Goal: Use online tool/utility: Utilize a website feature to perform a specific function

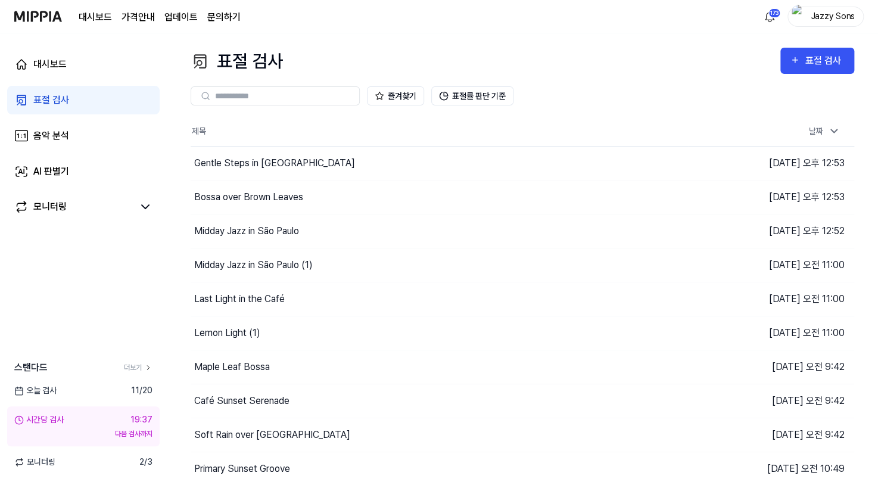
click at [70, 91] on link "표절 검사" at bounding box center [83, 100] width 153 height 29
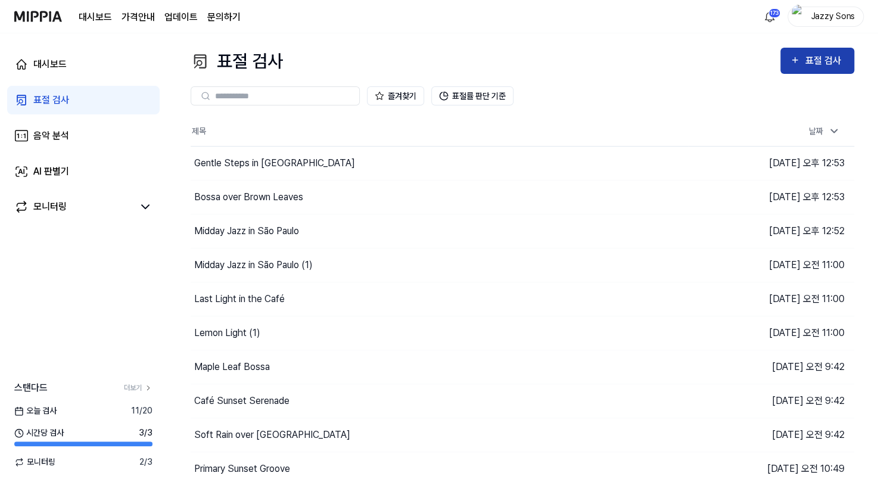
click at [813, 64] on div "표절 검사" at bounding box center [825, 60] width 40 height 15
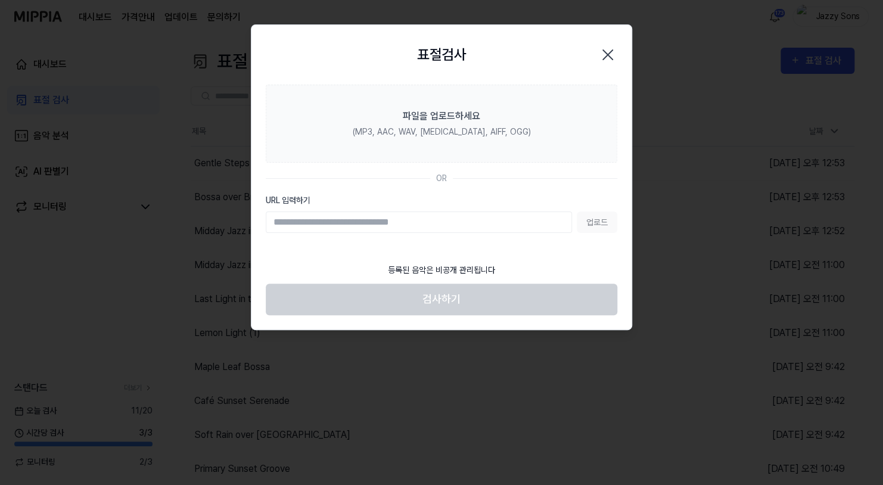
click at [609, 54] on icon "button" at bounding box center [607, 54] width 19 height 19
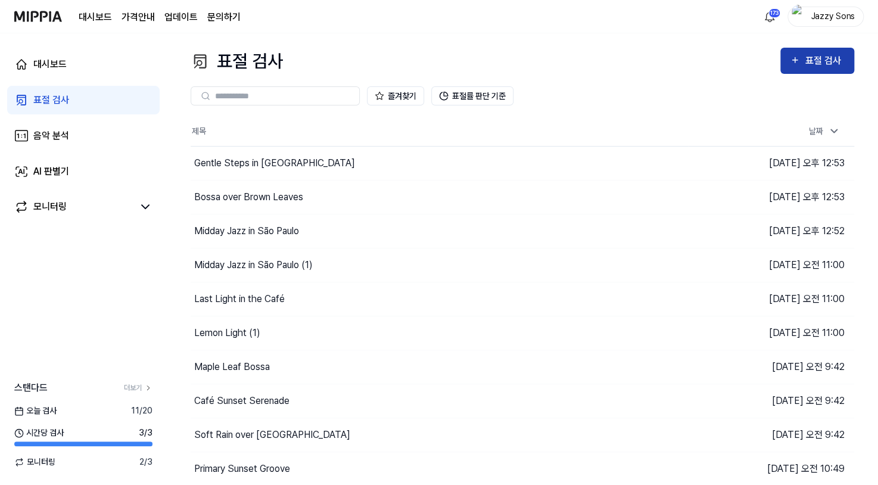
click at [805, 68] on div "표절 검사" at bounding box center [825, 60] width 40 height 15
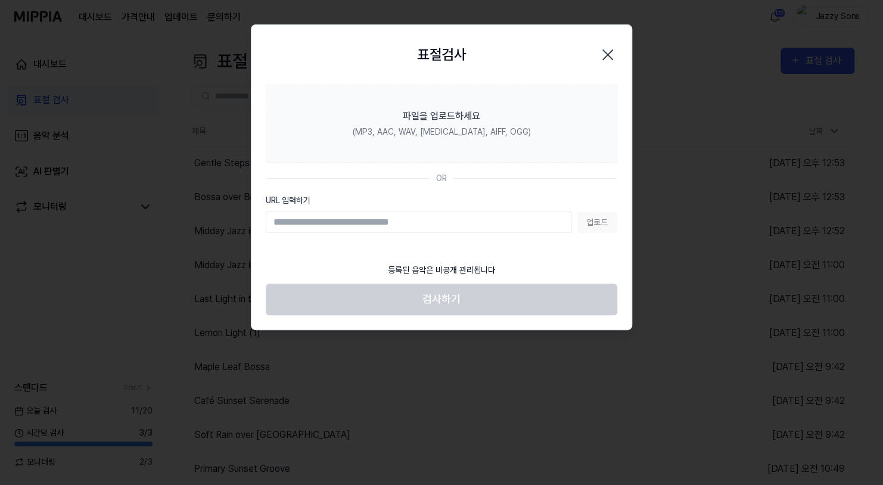
click at [602, 49] on icon "button" at bounding box center [607, 54] width 19 height 19
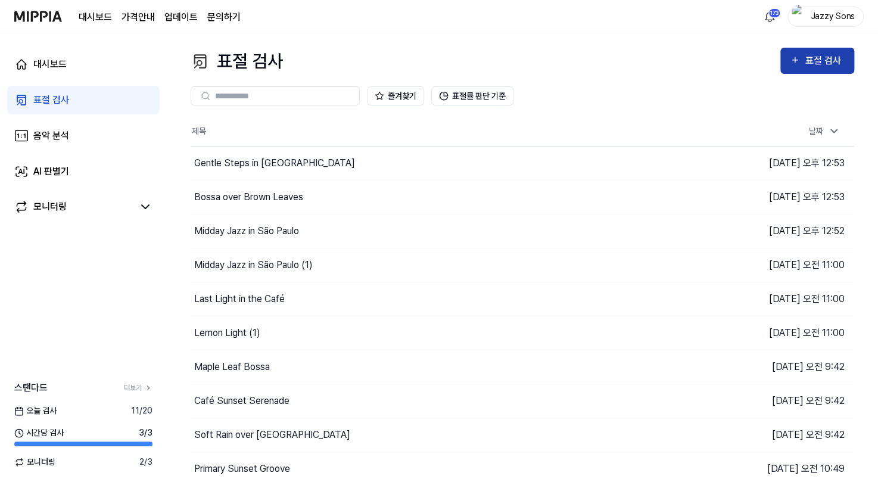
click at [816, 64] on div "표절 검사" at bounding box center [825, 60] width 40 height 15
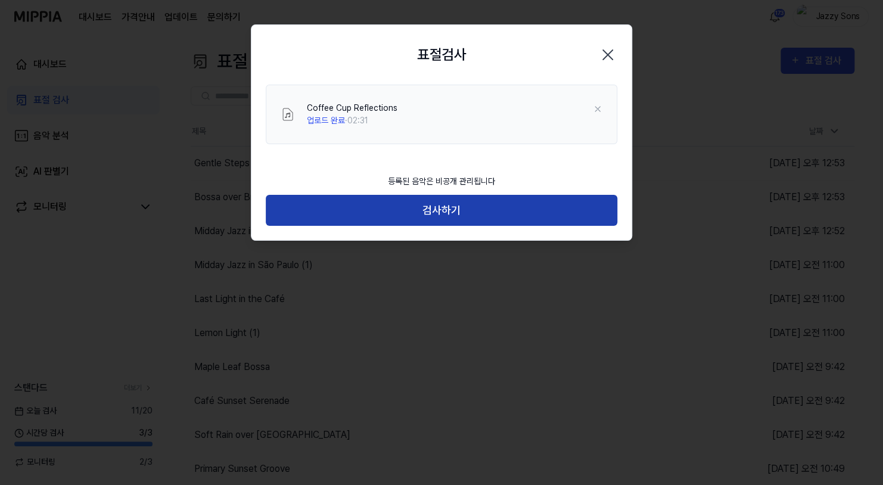
click at [439, 209] on button "검사하기" at bounding box center [441, 211] width 351 height 32
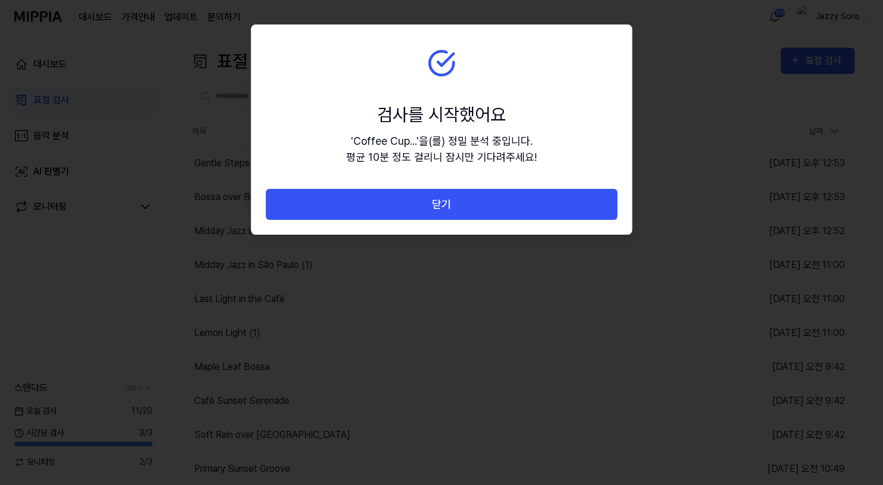
click at [463, 202] on button "닫기" at bounding box center [441, 205] width 351 height 32
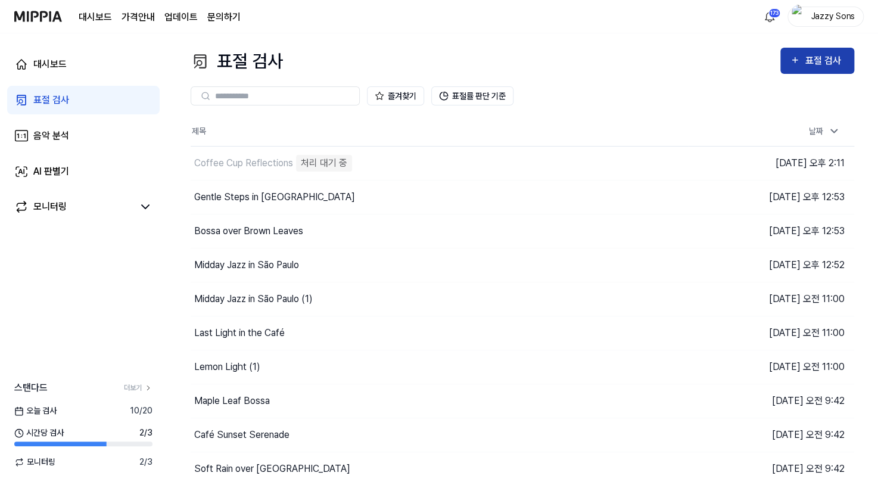
click at [818, 63] on div "표절 검사" at bounding box center [825, 60] width 40 height 15
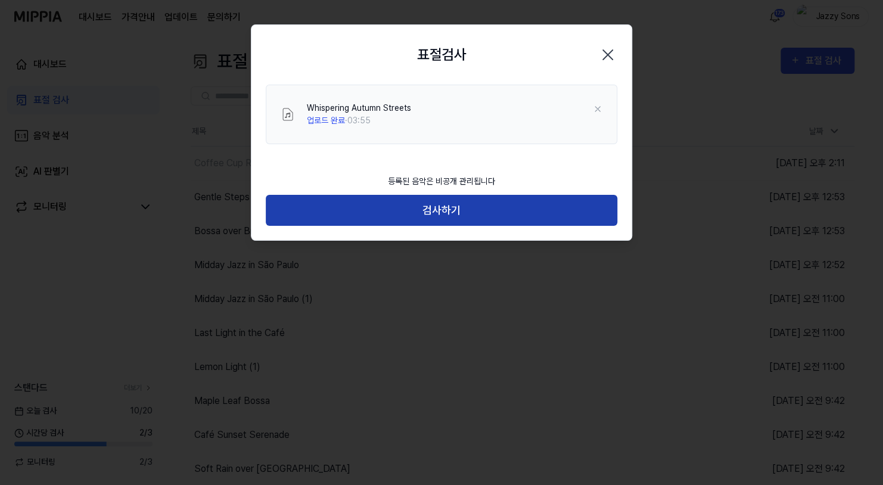
click at [452, 208] on button "검사하기" at bounding box center [441, 211] width 351 height 32
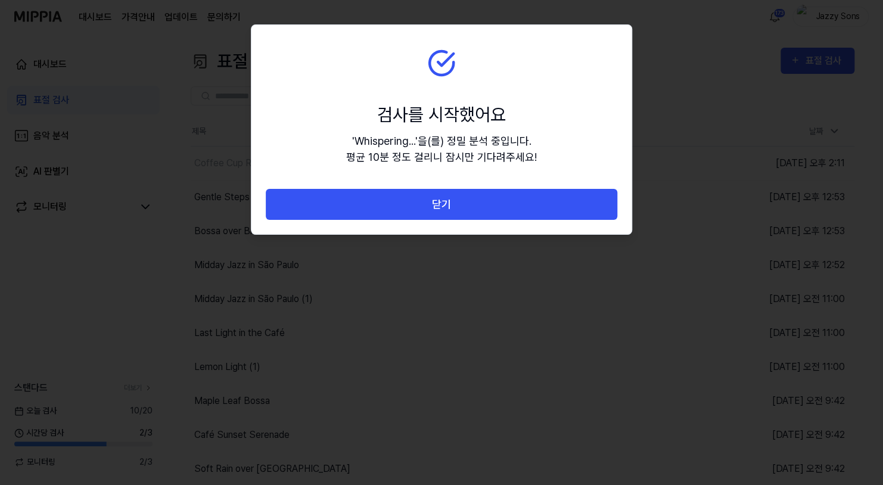
click at [470, 210] on button "닫기" at bounding box center [441, 205] width 351 height 32
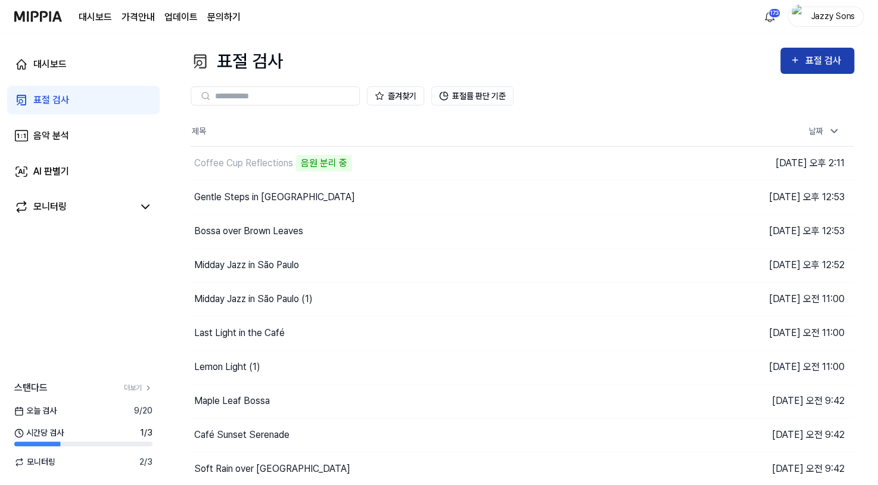
click at [801, 63] on div "표절 검사" at bounding box center [817, 60] width 55 height 15
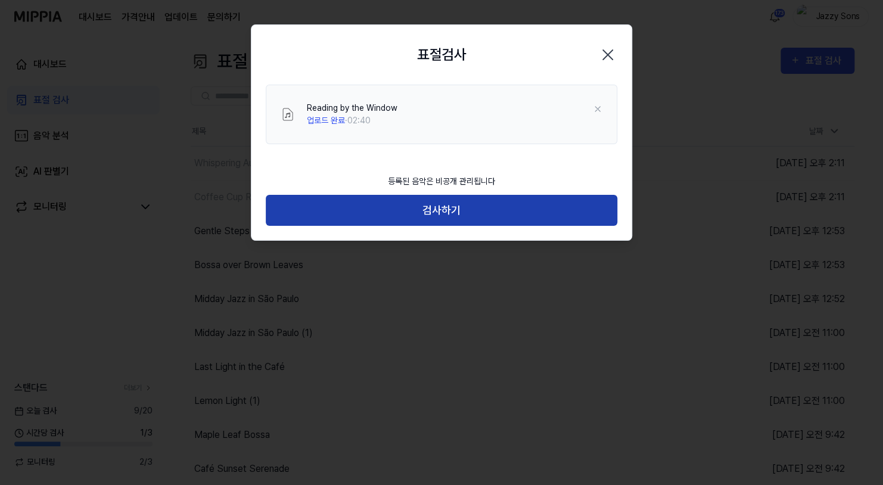
click at [439, 207] on button "검사하기" at bounding box center [441, 211] width 351 height 32
click at [469, 207] on button "검사하기" at bounding box center [441, 211] width 351 height 32
click at [477, 211] on button "검사하기" at bounding box center [441, 211] width 351 height 32
click at [437, 201] on button "검사하기" at bounding box center [441, 211] width 351 height 32
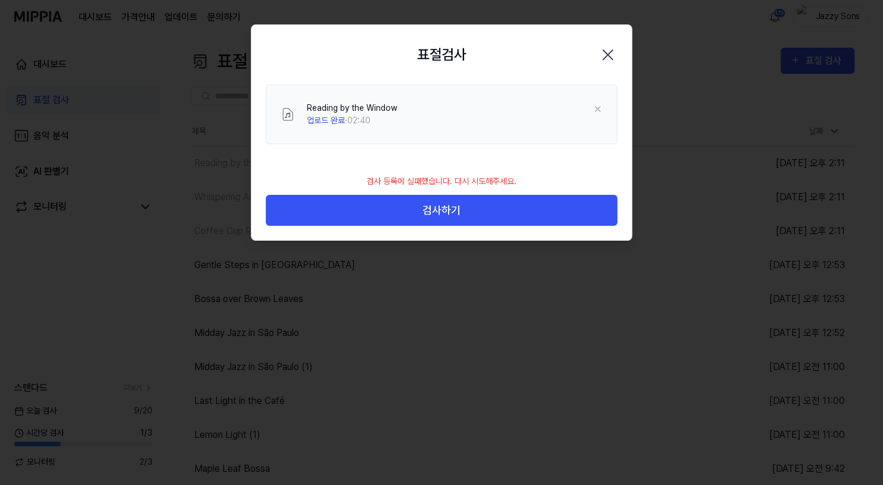
click at [604, 54] on icon "button" at bounding box center [607, 54] width 19 height 19
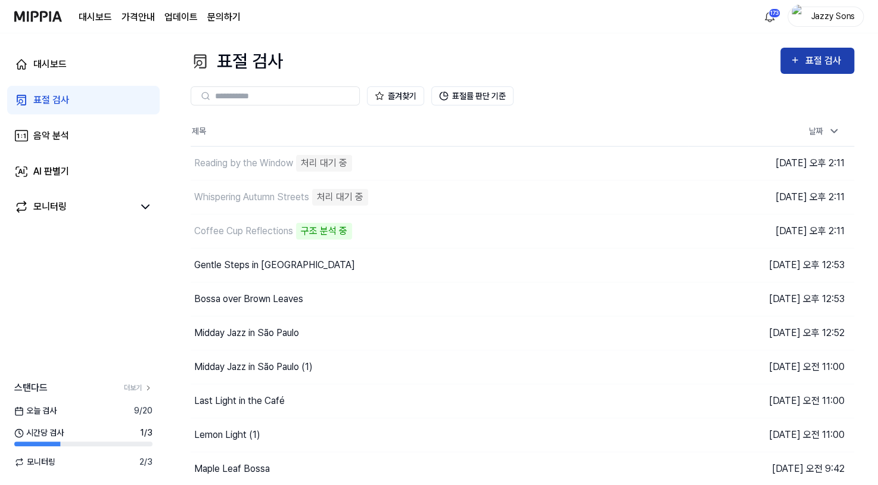
click at [803, 58] on div "표절 검사" at bounding box center [817, 60] width 55 height 15
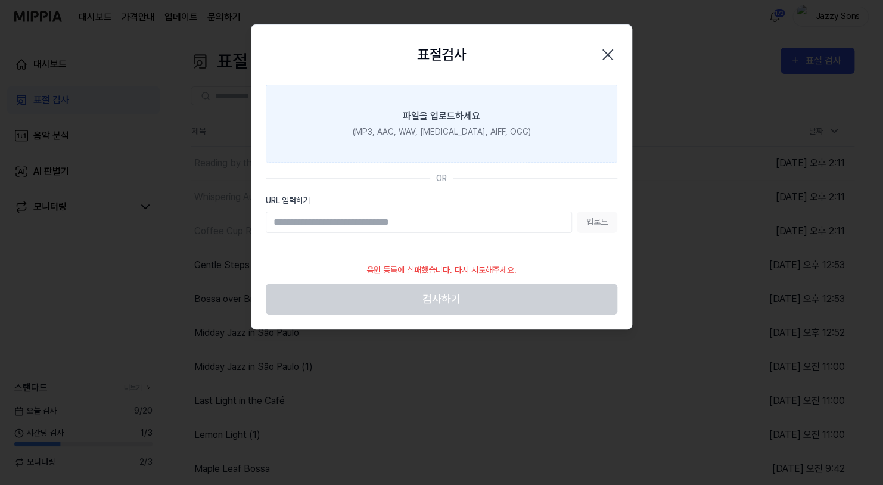
click at [459, 130] on div "(MP3, AAC, WAV, [MEDICAL_DATA], AIFF, OGG)" at bounding box center [442, 132] width 178 height 13
click at [0, 0] on input "파일을 업로드하세요 (MP3, AAC, WAV, FLAC, AIFF, OGG)" at bounding box center [0, 0] width 0 height 0
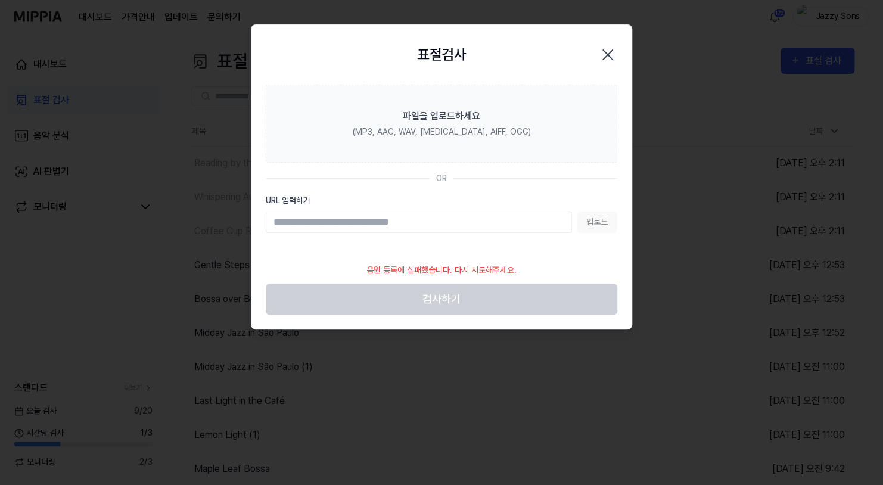
click at [608, 51] on icon "button" at bounding box center [607, 54] width 19 height 19
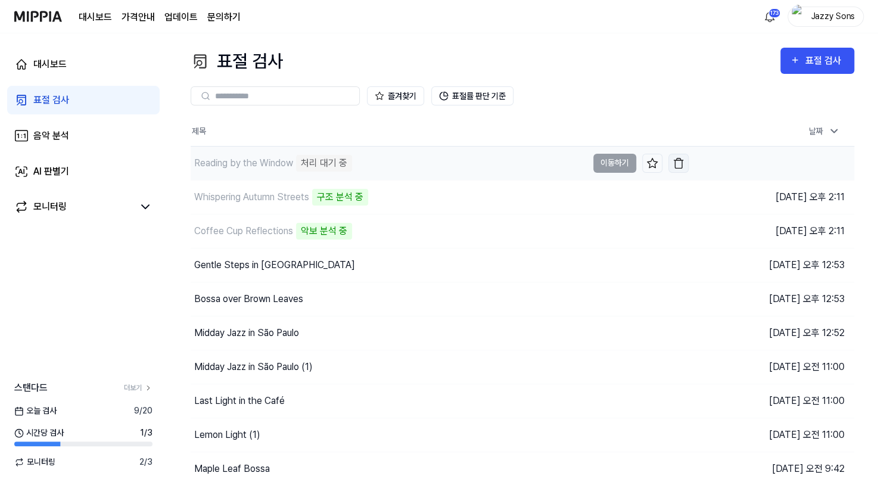
click at [676, 163] on img "button" at bounding box center [679, 163] width 12 height 12
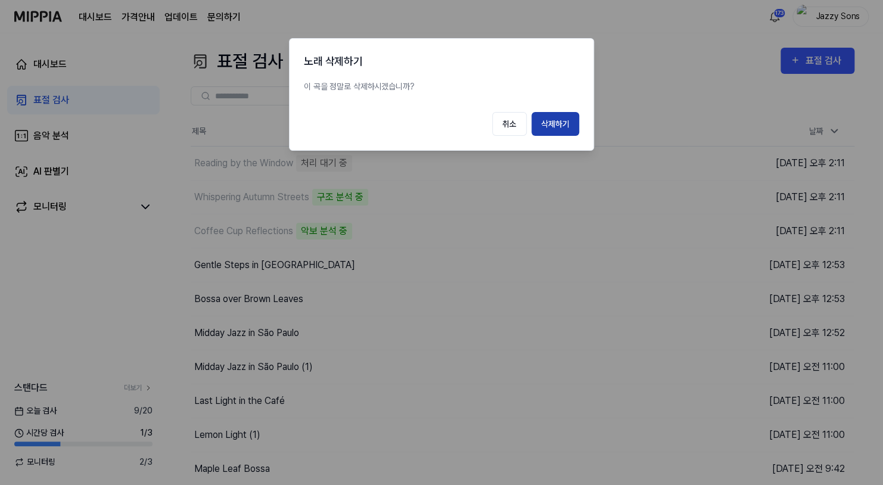
click at [553, 127] on button "삭제하기" at bounding box center [555, 124] width 48 height 24
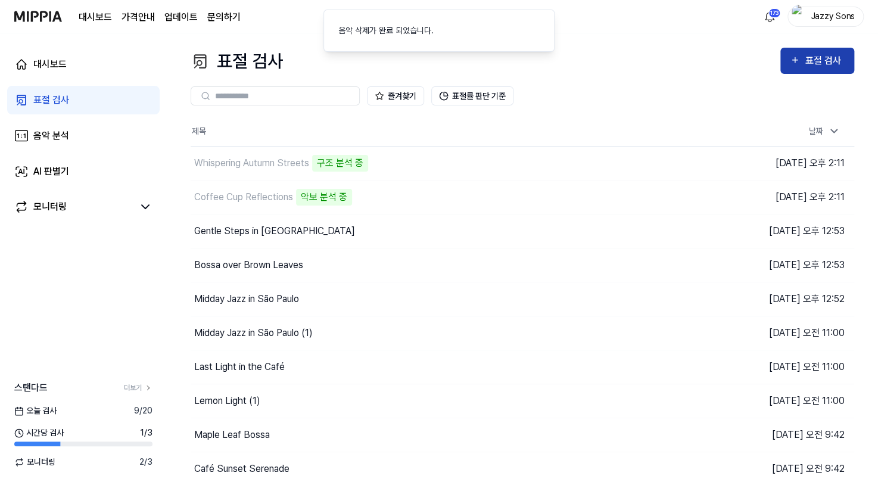
click at [819, 60] on div "표절 검사" at bounding box center [825, 60] width 40 height 15
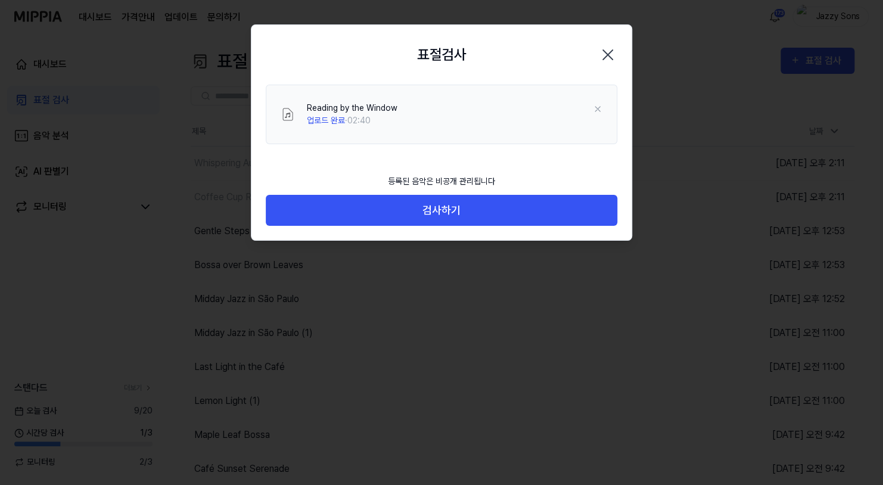
click at [307, 169] on footer "등록된 음악은 비공개 관리됩니다 검사하기" at bounding box center [441, 197] width 351 height 58
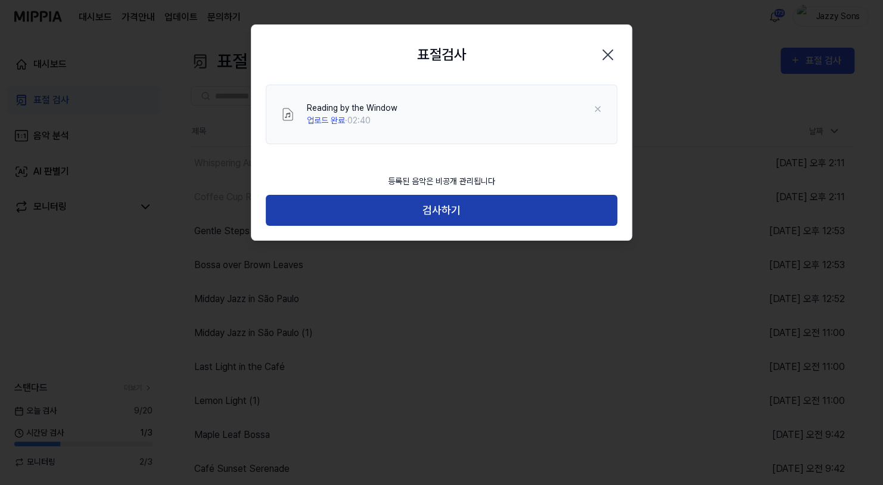
click at [388, 203] on button "검사하기" at bounding box center [441, 211] width 351 height 32
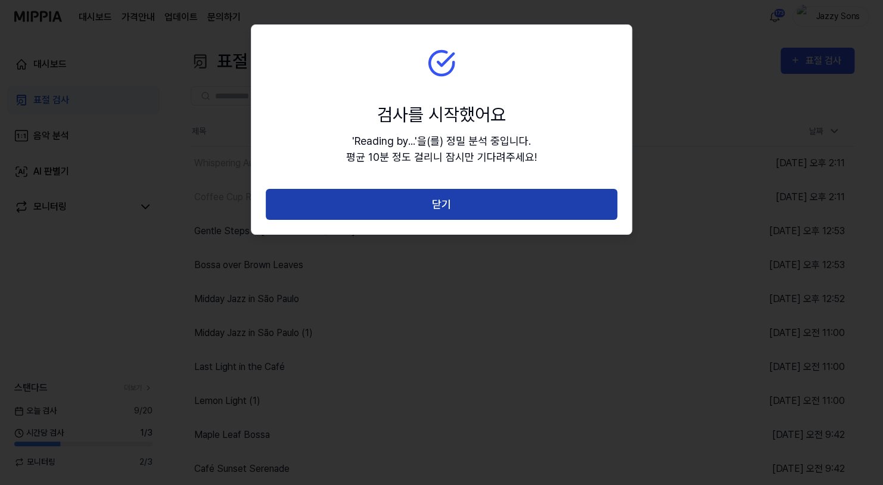
click at [413, 197] on button "닫기" at bounding box center [441, 205] width 351 height 32
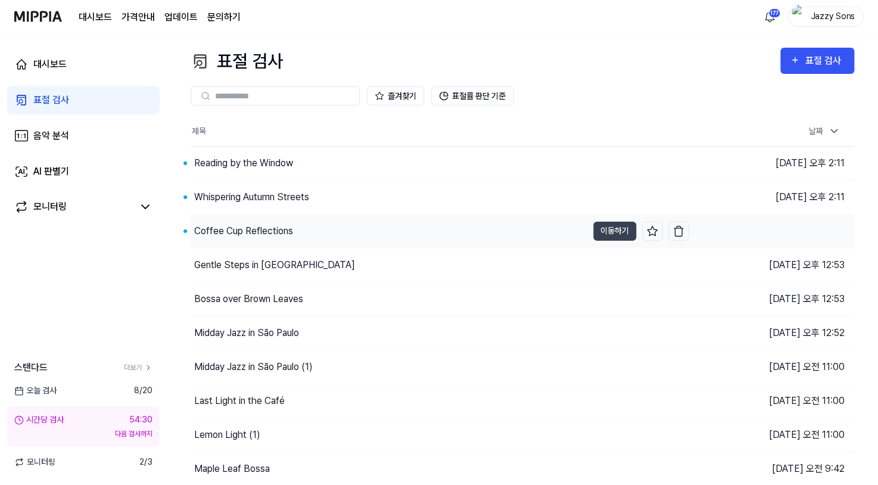
click at [230, 235] on div "Coffee Cup Reflections" at bounding box center [243, 231] width 99 height 14
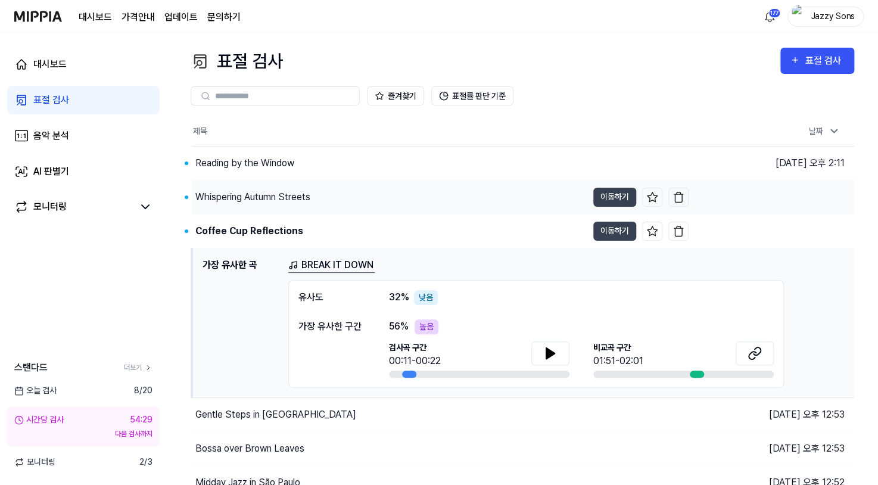
click at [240, 197] on div "Whispering Autumn Streets" at bounding box center [252, 197] width 115 height 14
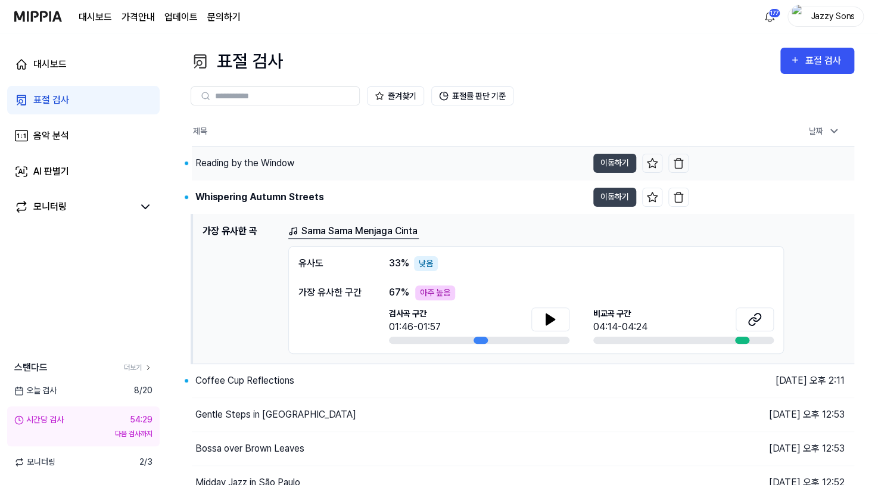
click at [244, 168] on div "Reading by the Window" at bounding box center [244, 163] width 99 height 14
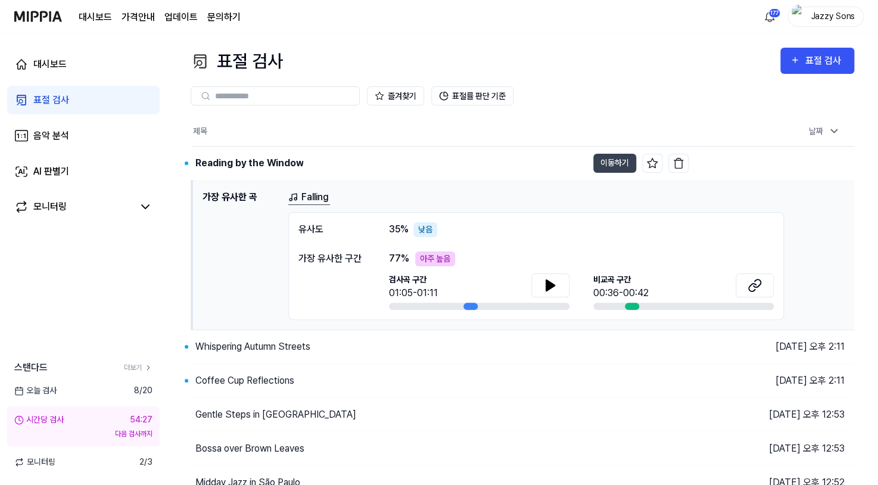
click at [66, 105] on div "표절 검사" at bounding box center [51, 100] width 36 height 14
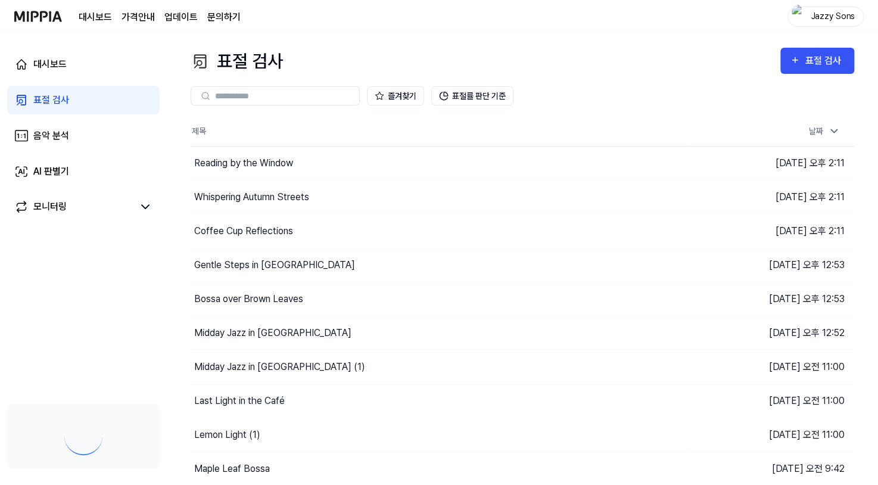
scroll to position [10, 0]
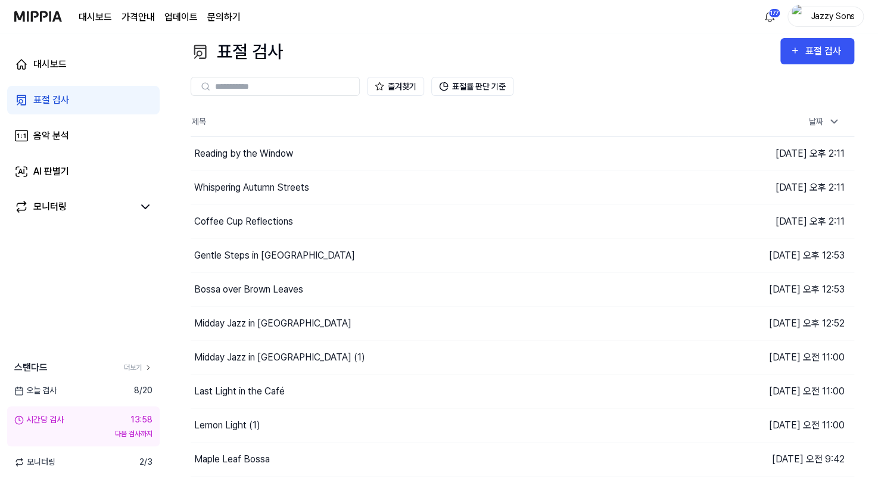
click at [77, 104] on link "표절 검사" at bounding box center [83, 100] width 153 height 29
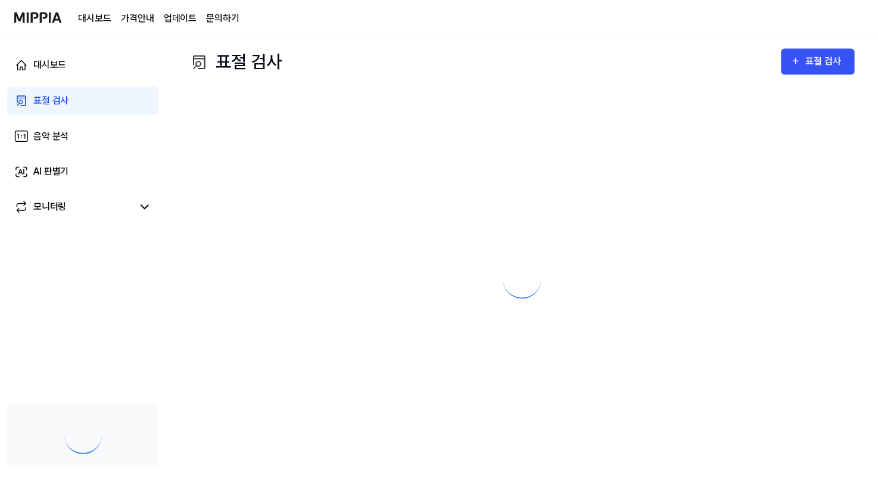
scroll to position [10, 0]
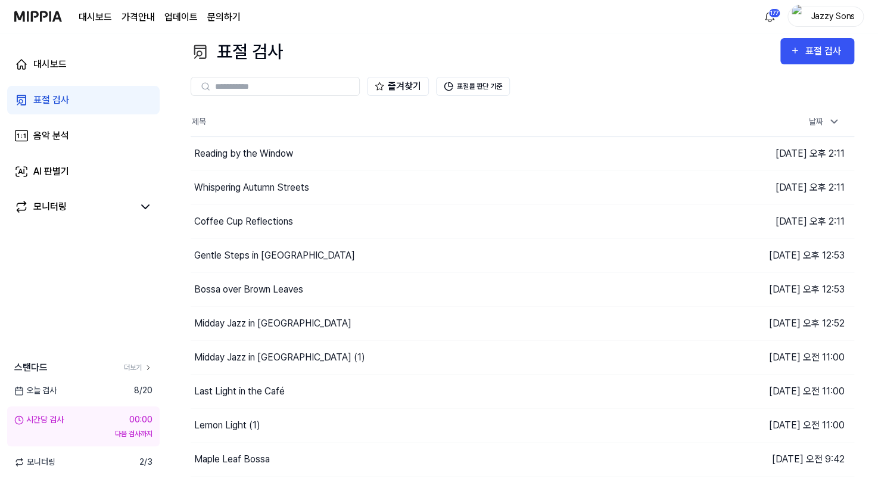
click at [61, 108] on link "표절 검사" at bounding box center [83, 100] width 153 height 29
click at [801, 55] on div "표절 검사" at bounding box center [817, 50] width 55 height 15
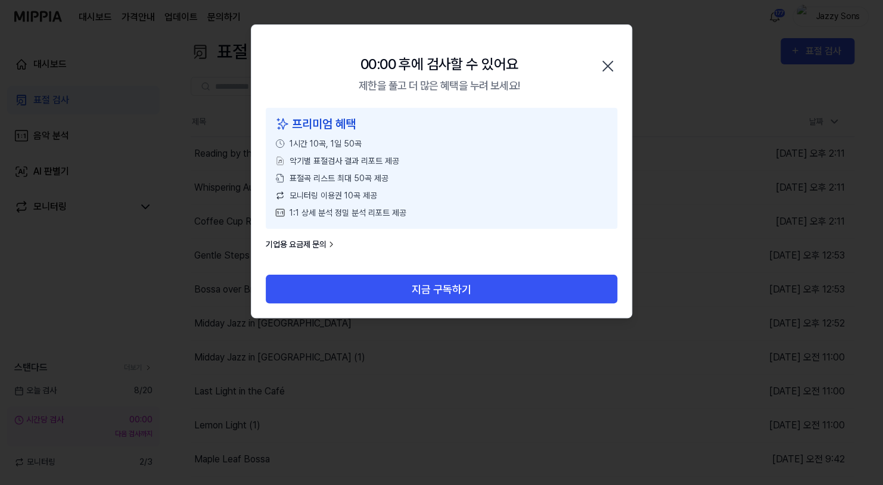
click at [611, 61] on icon "button" at bounding box center [607, 66] width 19 height 19
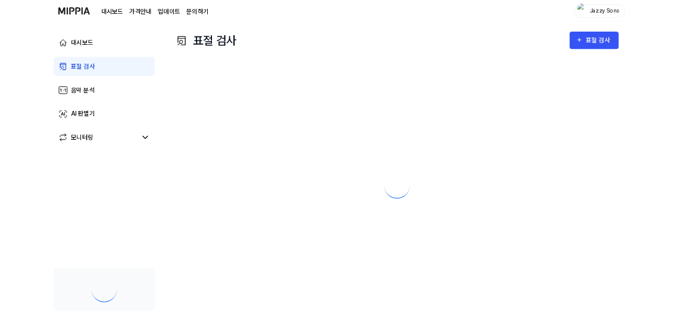
scroll to position [10, 0]
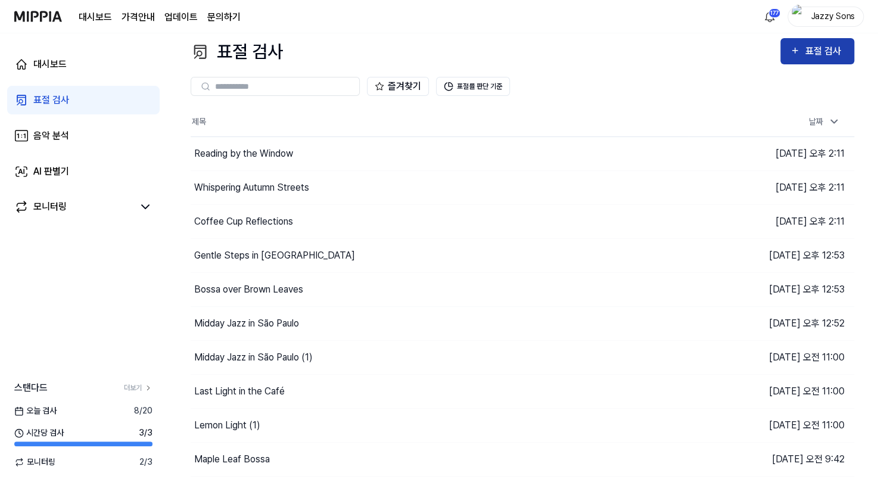
click at [820, 61] on button "표절 검사" at bounding box center [817, 51] width 74 height 26
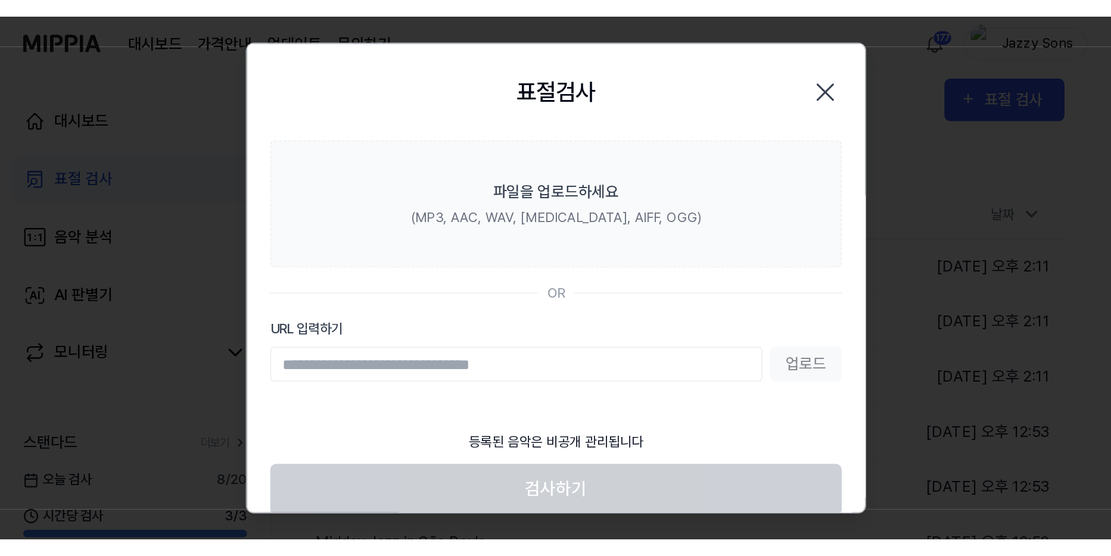
scroll to position [0, 0]
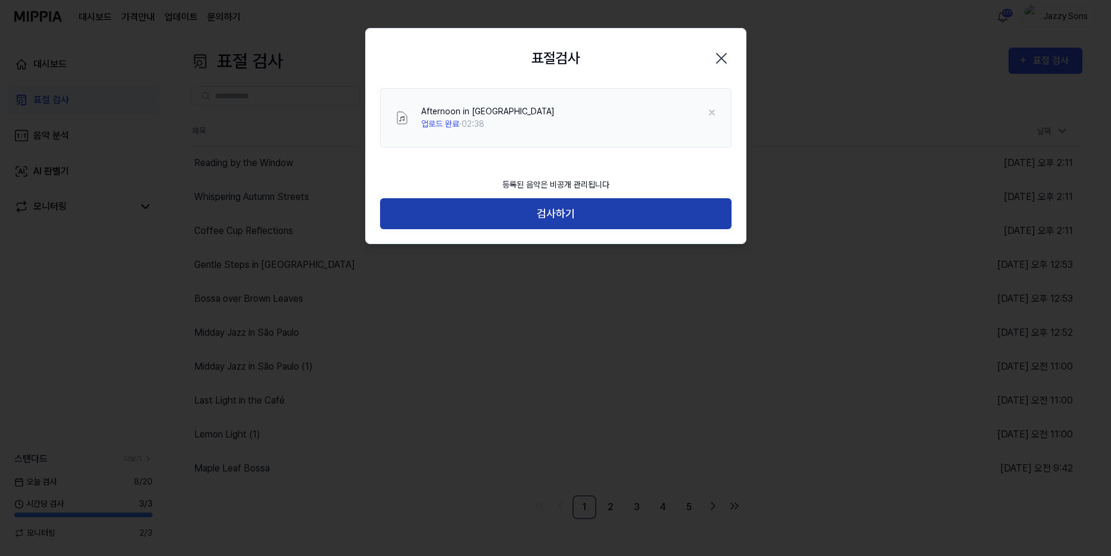
click at [551, 211] on button "검사하기" at bounding box center [555, 214] width 351 height 32
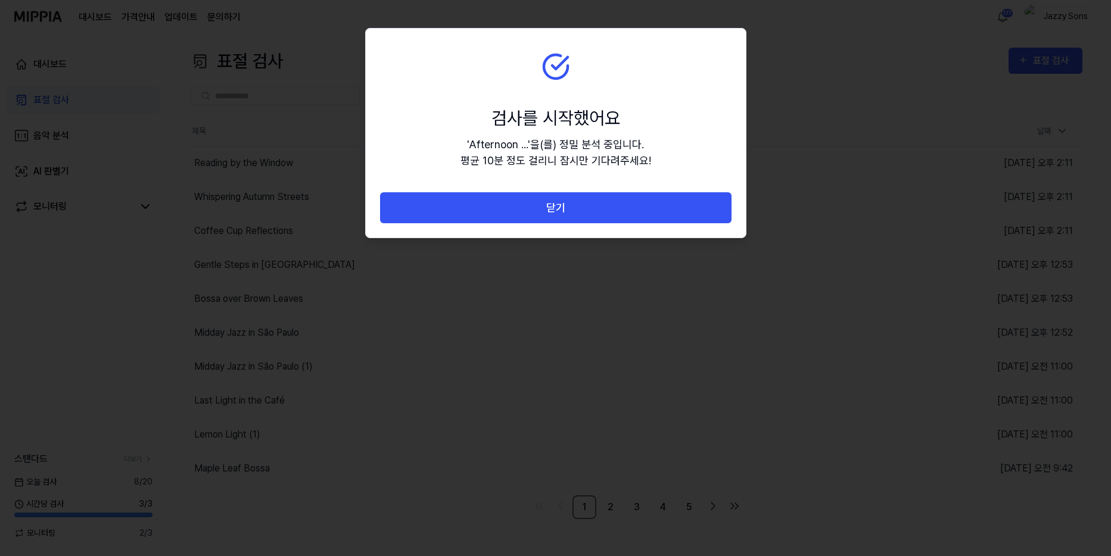
click at [576, 207] on button "닫기" at bounding box center [555, 208] width 351 height 32
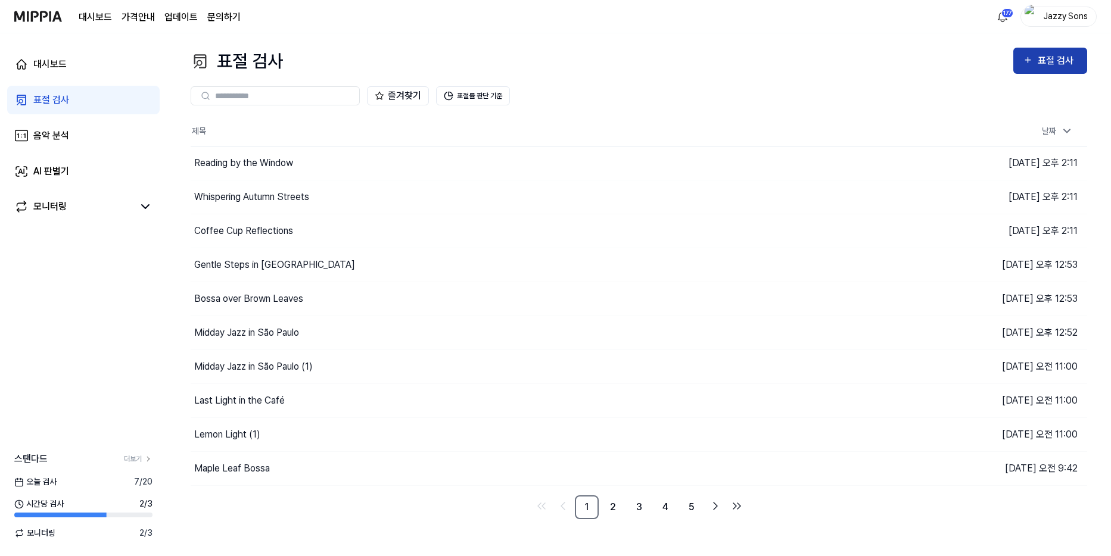
click at [882, 59] on icon "button" at bounding box center [1028, 60] width 10 height 14
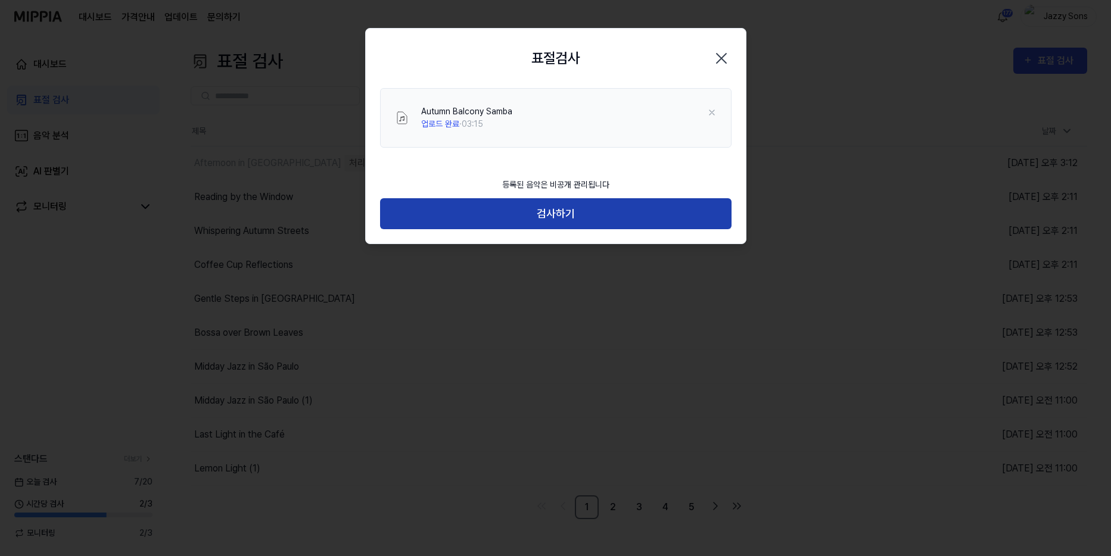
click at [548, 206] on button "검사하기" at bounding box center [555, 214] width 351 height 32
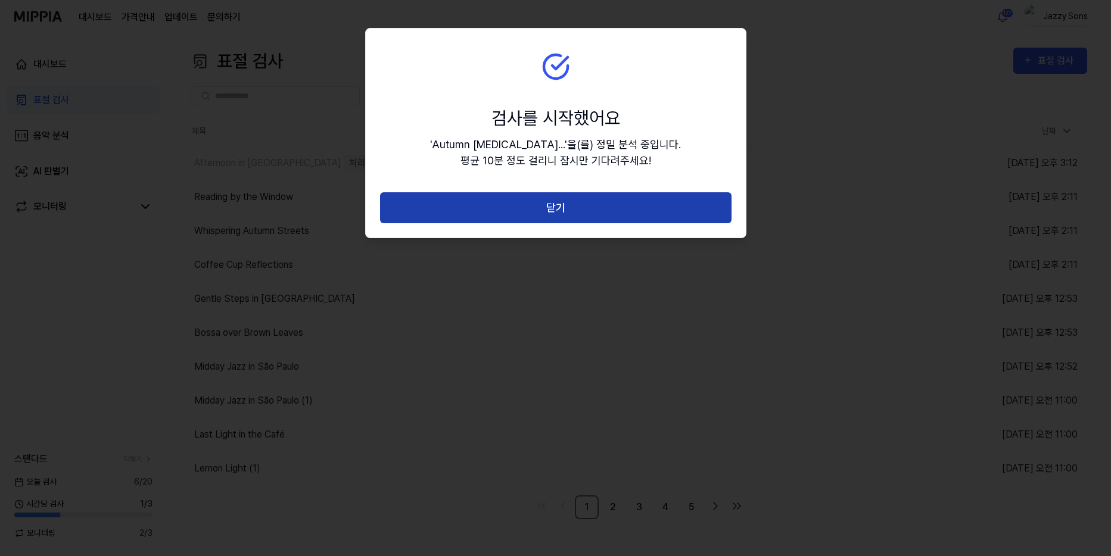
click at [673, 208] on button "닫기" at bounding box center [555, 208] width 351 height 32
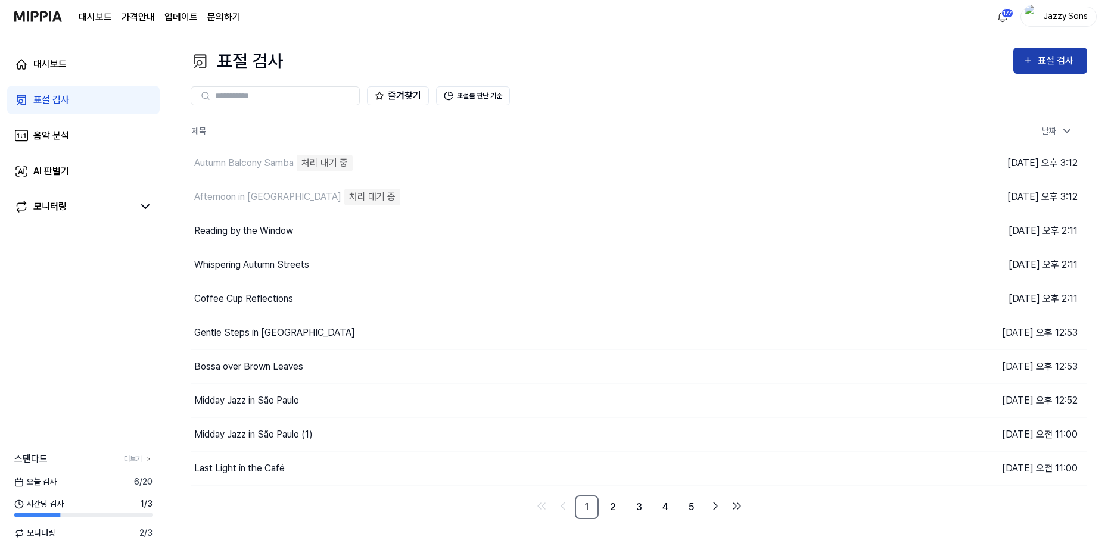
click at [882, 63] on div "표절 검사" at bounding box center [1058, 60] width 40 height 15
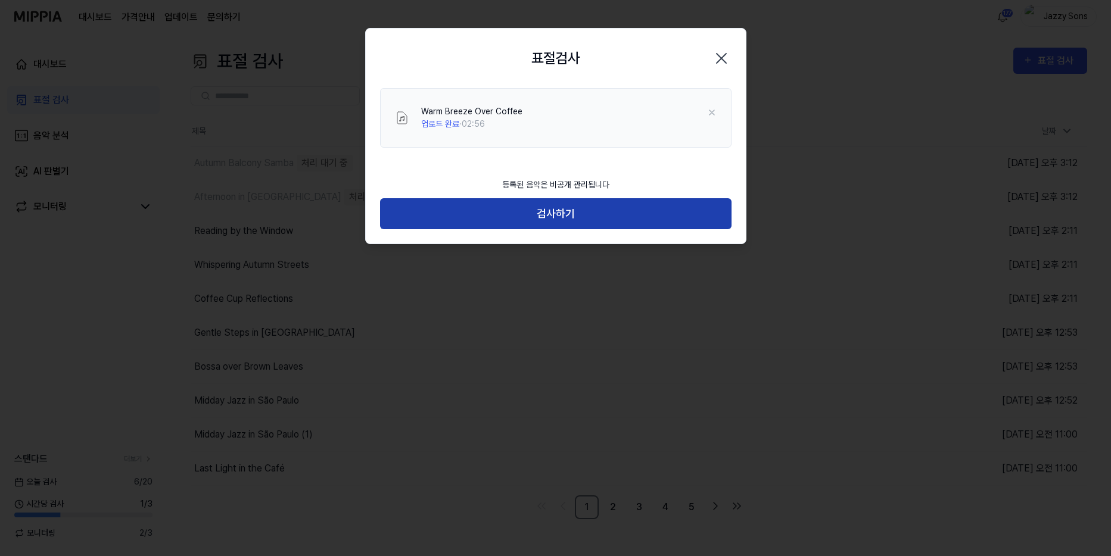
click at [537, 228] on button "검사하기" at bounding box center [555, 214] width 351 height 32
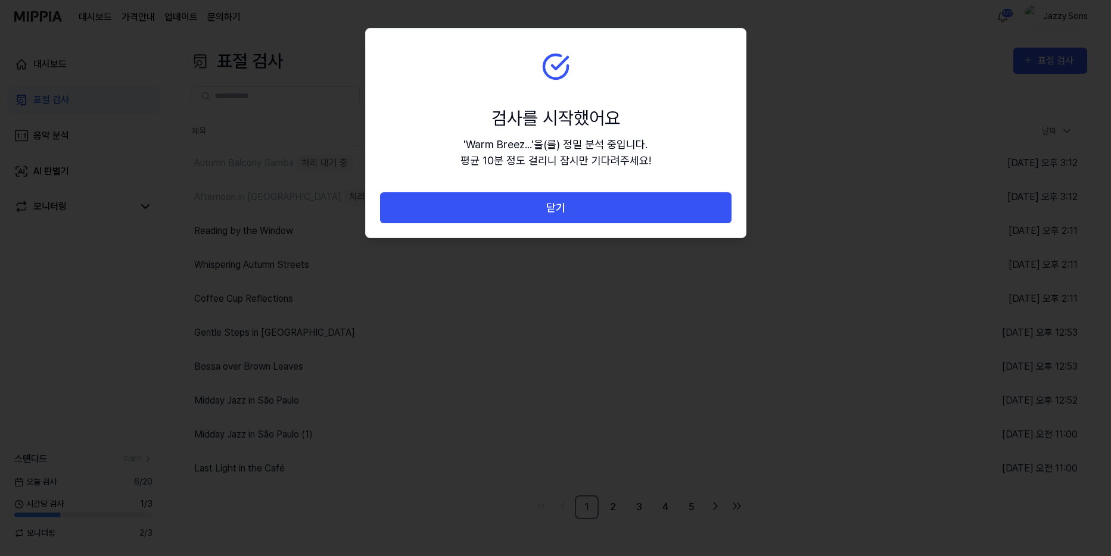
click at [568, 209] on button "닫기" at bounding box center [555, 208] width 351 height 32
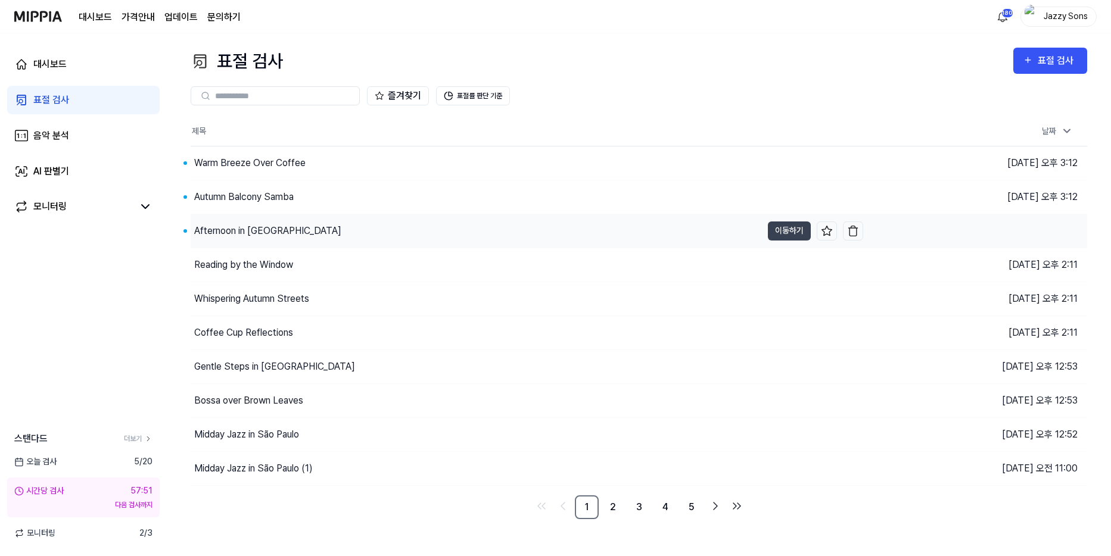
click at [211, 226] on div "Afternoon in [GEOGRAPHIC_DATA]" at bounding box center [267, 231] width 147 height 14
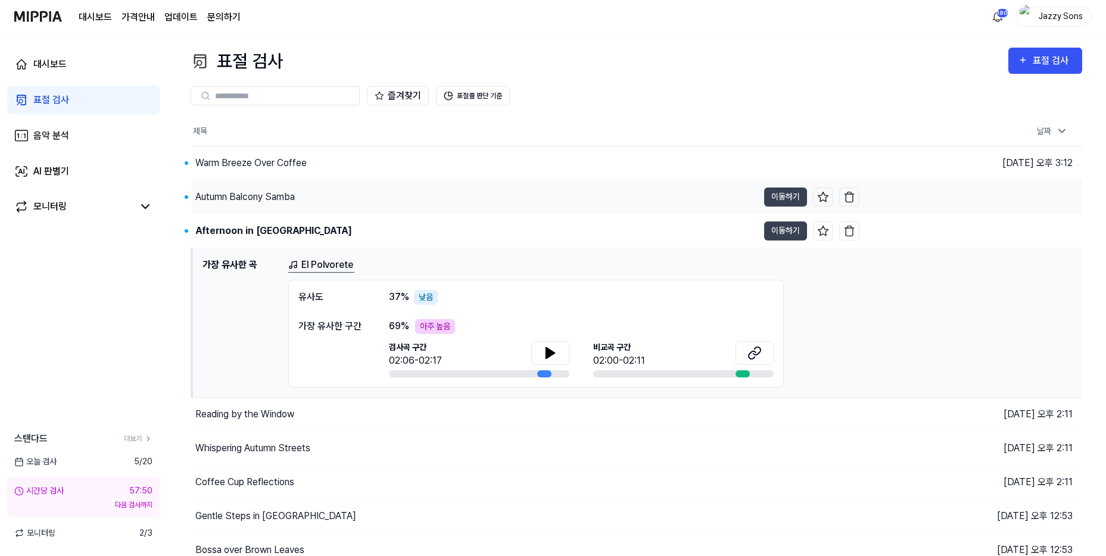
click at [241, 207] on div "Autumn Balcony Samba" at bounding box center [475, 197] width 567 height 33
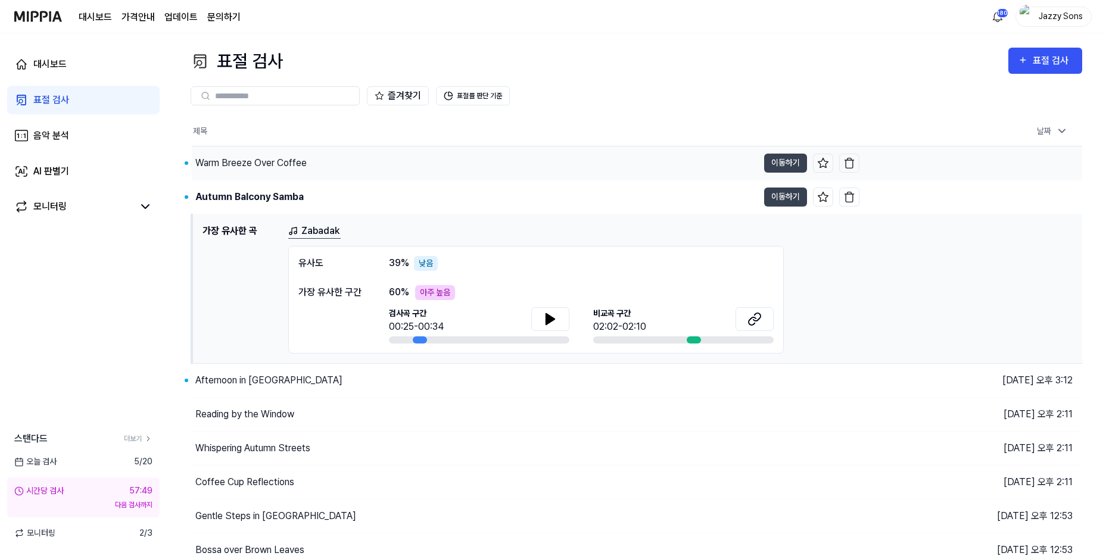
click at [265, 160] on div "Warm Breeze Over Coffee" at bounding box center [250, 163] width 111 height 14
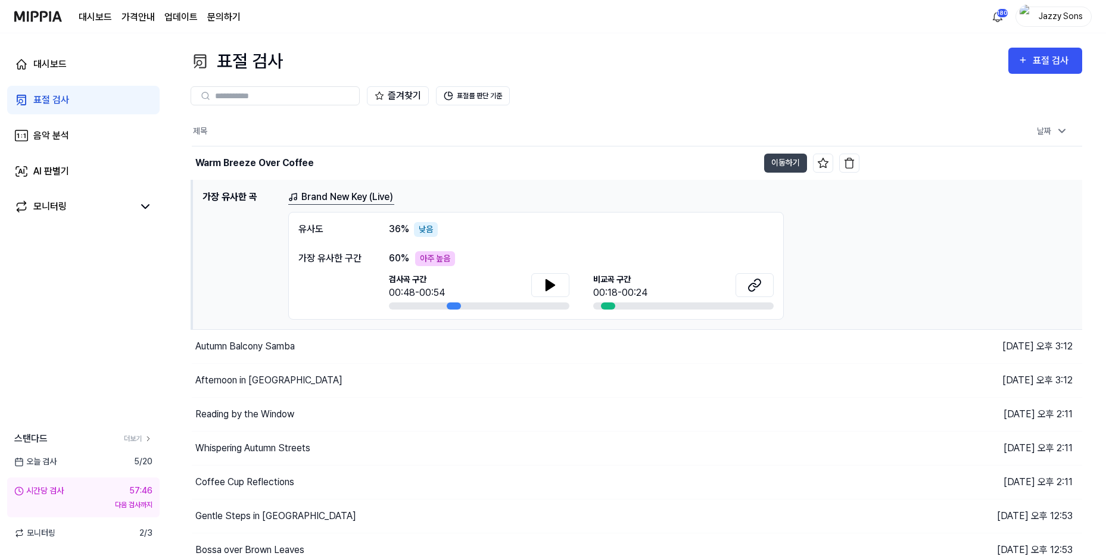
click at [65, 102] on div "표절 검사" at bounding box center [51, 100] width 36 height 14
click at [61, 318] on div "대시보드 표절 검사 음악 분석 AI 판별기 모니터링 스탠다드 더보기 [DATE] 검사 5 / 20 시간당 검사 57:43 다음 검사까지 모니터…" at bounding box center [83, 294] width 167 height 523
click at [57, 117] on div "대시보드 표절 검사 음악 분석 AI 판별기 모니터링" at bounding box center [83, 135] width 167 height 205
click at [54, 132] on div "음악 분석" at bounding box center [51, 136] width 36 height 14
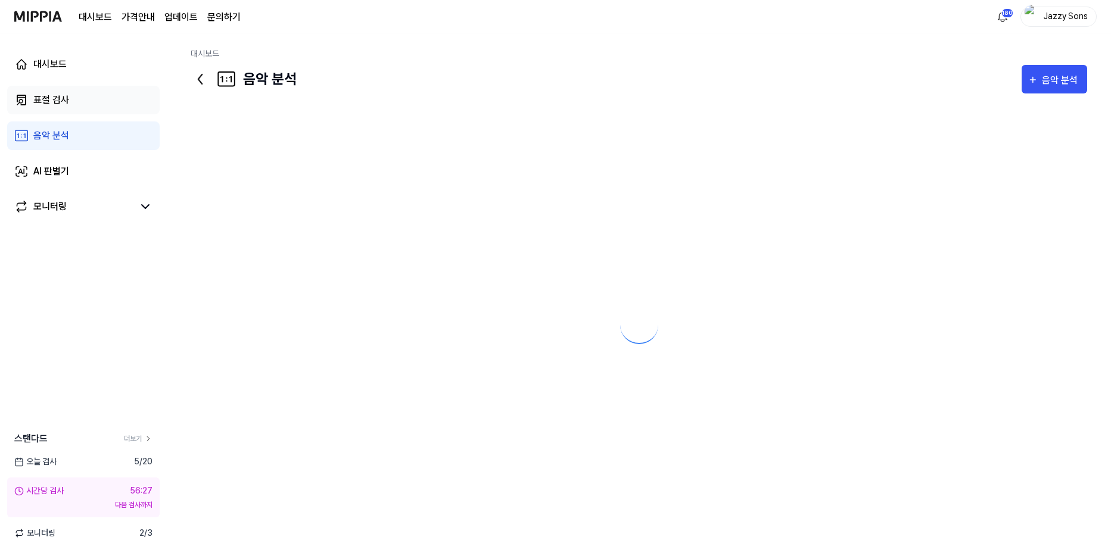
click at [63, 102] on div "표절 검사" at bounding box center [51, 100] width 36 height 14
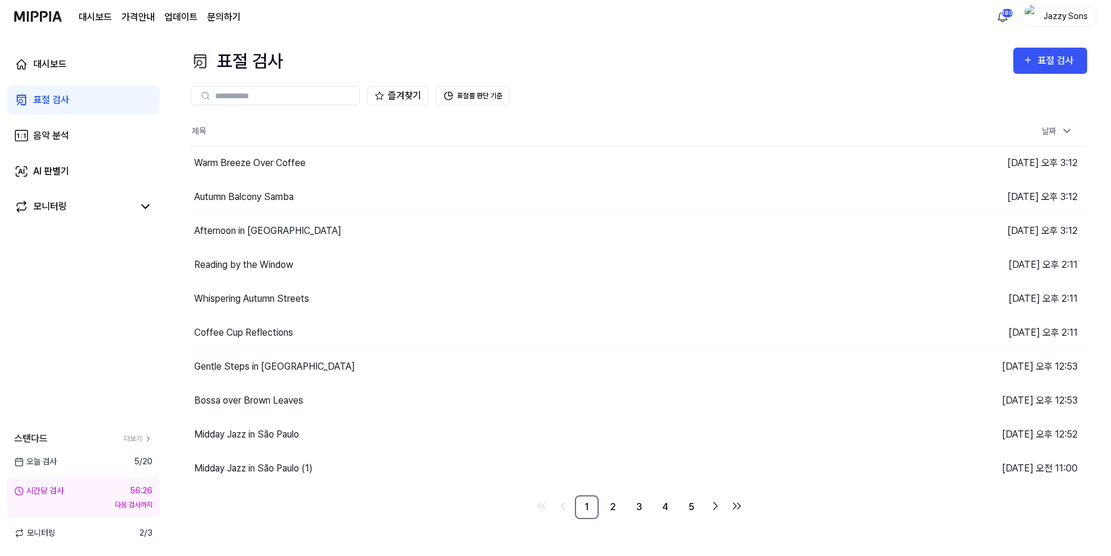
click at [42, 88] on link "표절 검사" at bounding box center [83, 100] width 153 height 29
click at [41, 98] on div "표절 검사" at bounding box center [51, 100] width 36 height 14
click at [42, 67] on div "대시보드" at bounding box center [49, 64] width 33 height 14
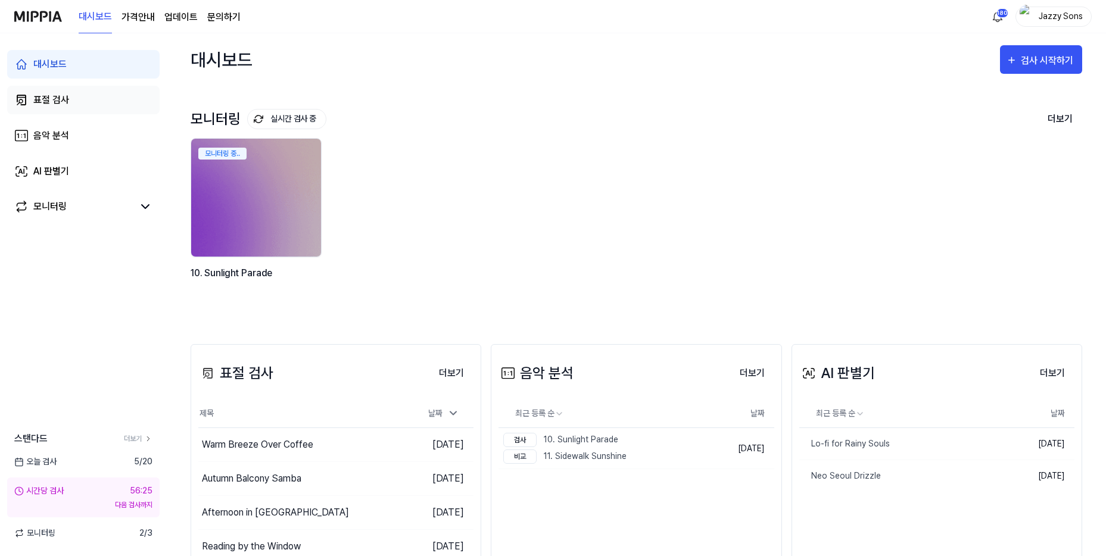
click at [45, 98] on div "표절 검사" at bounding box center [51, 100] width 36 height 14
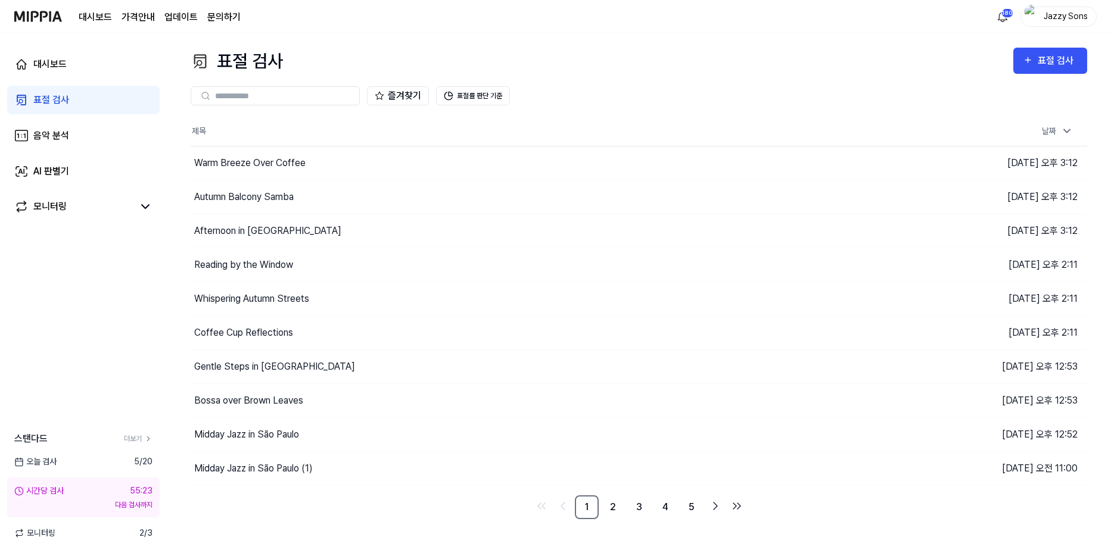
click at [41, 97] on div "표절 검사" at bounding box center [51, 100] width 36 height 14
click at [52, 103] on div "표절 검사" at bounding box center [51, 100] width 36 height 14
